Goal: Information Seeking & Learning: Learn about a topic

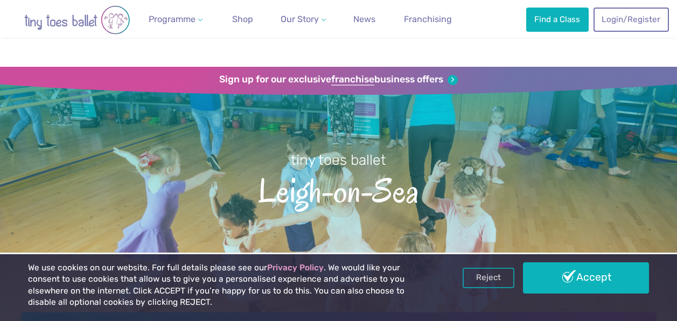
select select "*"
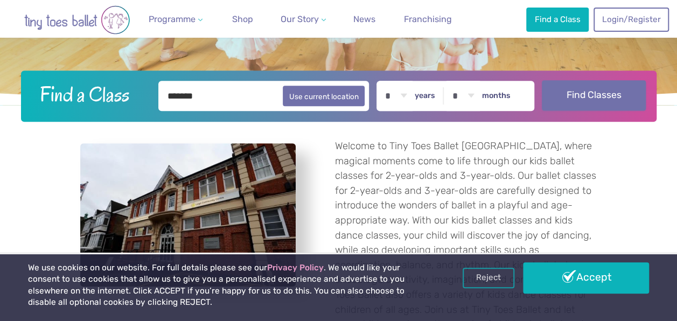
click at [634, 87] on button "Find Classes" at bounding box center [594, 95] width 104 height 30
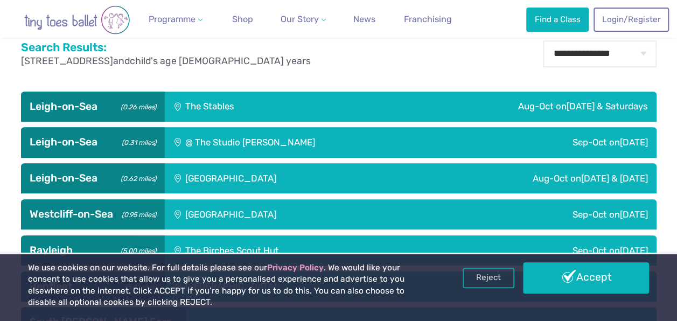
scroll to position [325, 0]
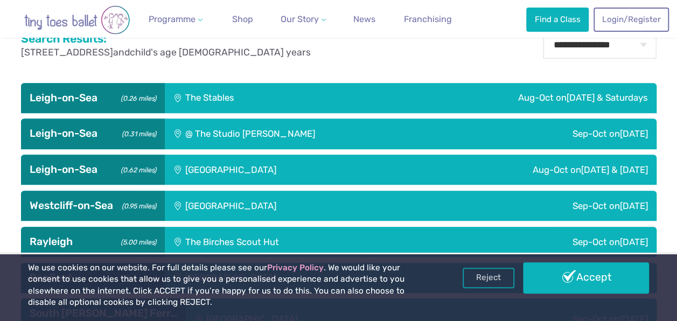
click at [417, 169] on div "Aug-Oct on Sunday & Saturday" at bounding box center [526, 170] width 257 height 30
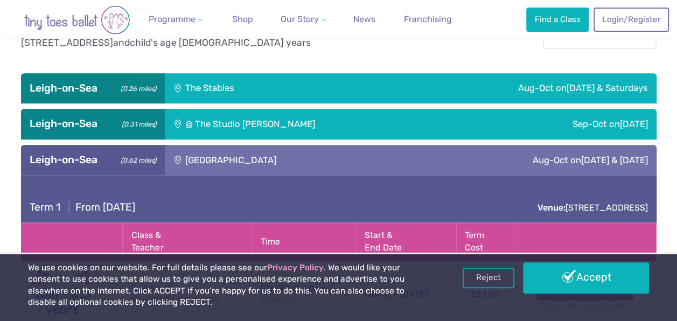
scroll to position [333, 0]
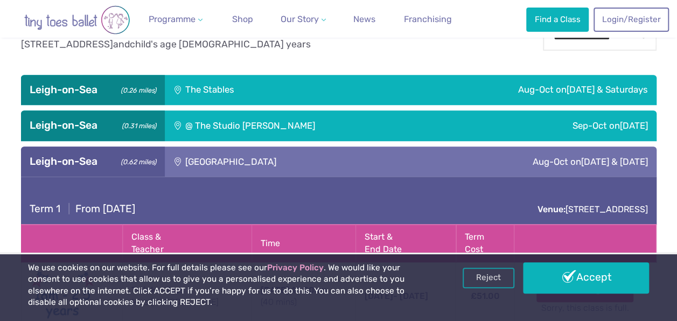
click at [530, 129] on div "Sep-Oct on Thursday" at bounding box center [565, 125] width 181 height 30
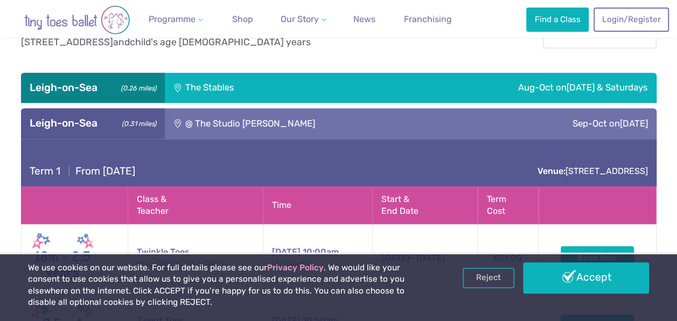
scroll to position [340, 0]
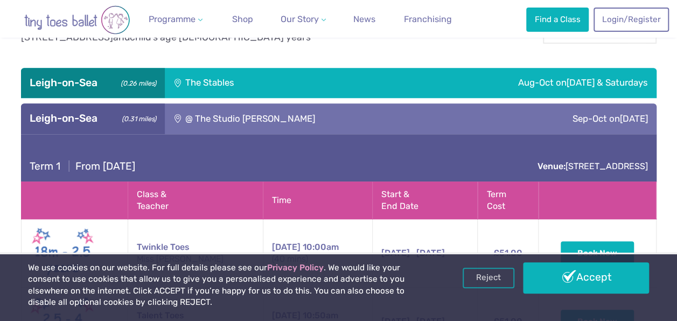
click at [586, 80] on span "Friday & Saturdays" at bounding box center [606, 82] width 81 height 11
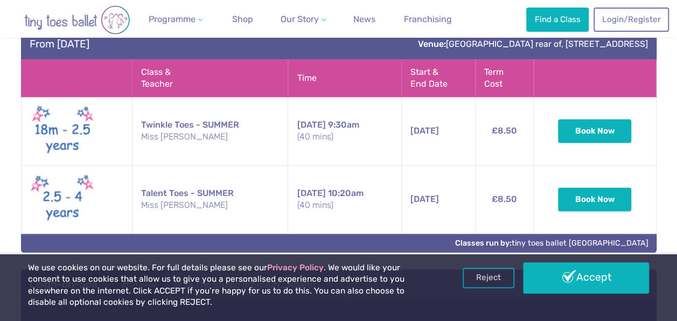
scroll to position [641, 0]
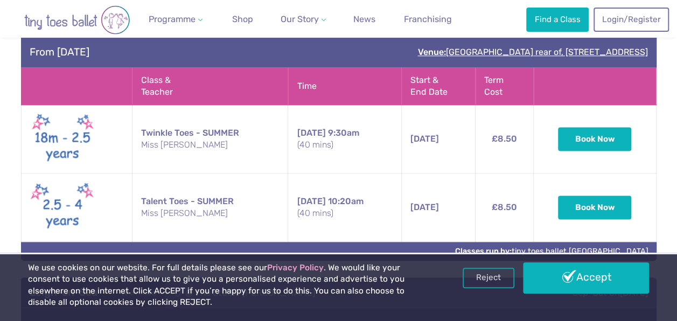
click at [418, 49] on link "Venue: Chalkwell Park Drive rear of, 195 Leigh Road, Leigh-on-Sea SS9 1LX" at bounding box center [533, 52] width 230 height 10
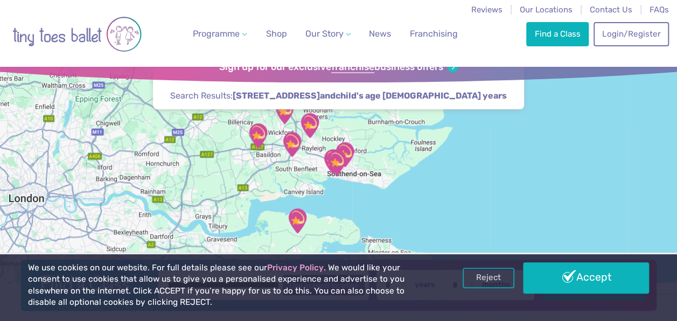
scroll to position [0, 0]
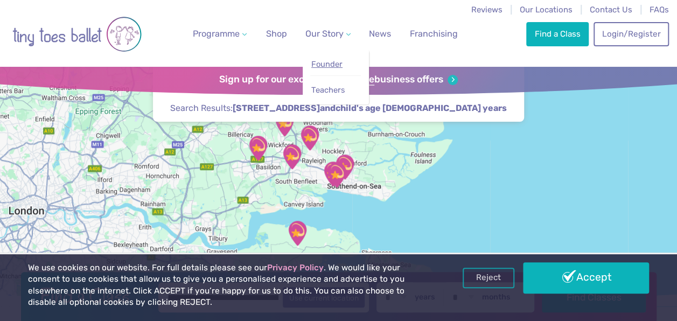
click at [329, 66] on span "Founder" at bounding box center [326, 64] width 31 height 10
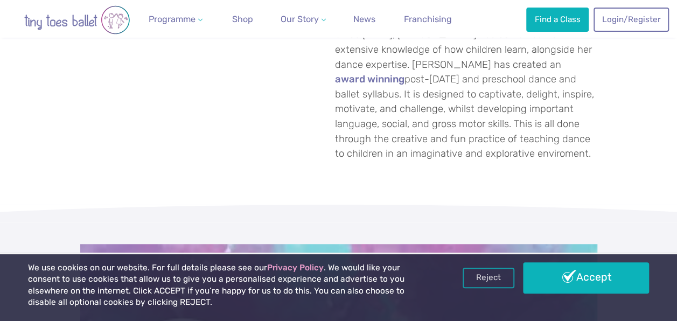
scroll to position [148, 0]
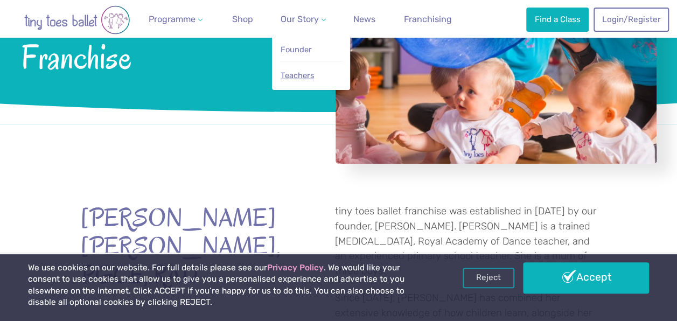
click at [303, 74] on span "Teachers" at bounding box center [296, 76] width 33 height 10
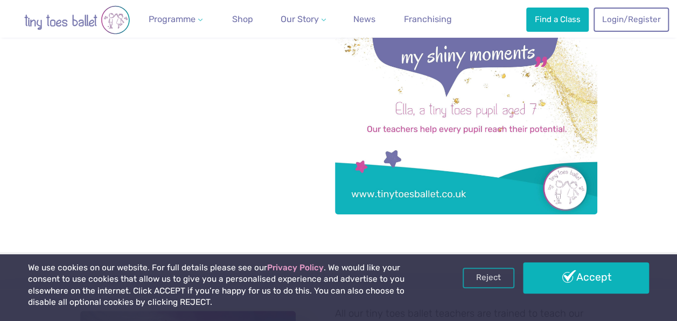
scroll to position [346, 0]
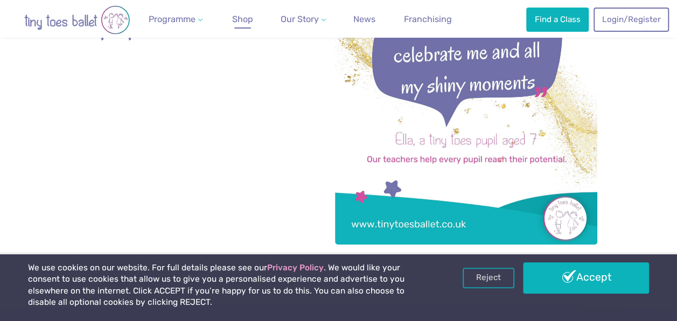
click at [244, 17] on span "Shop" at bounding box center [242, 19] width 21 height 10
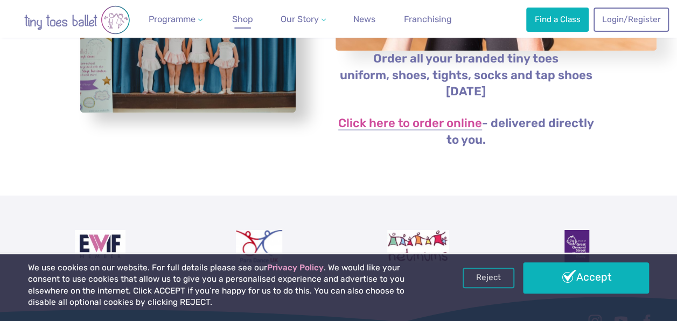
scroll to position [291, 0]
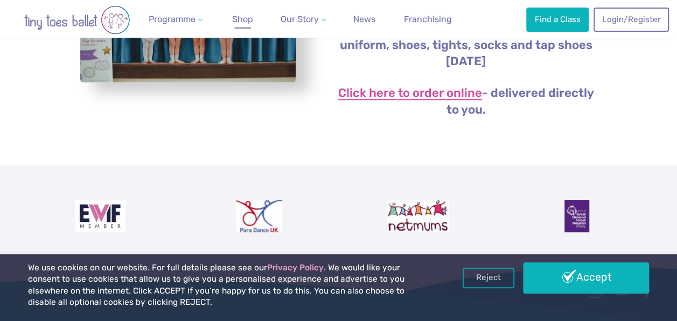
click at [437, 97] on link "Click here to order online" at bounding box center [410, 93] width 144 height 13
